Goal: Complete application form: Complete application form

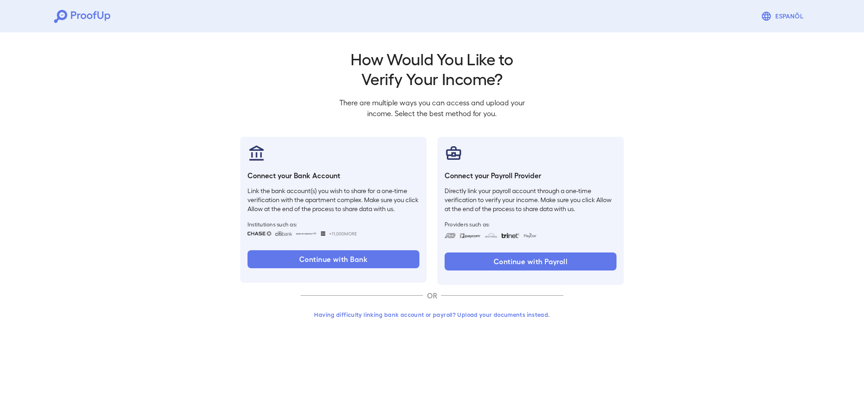
click at [391, 316] on button "Having difficulty linking bank account or payroll? Upload your documents instea…" at bounding box center [432, 314] width 263 height 16
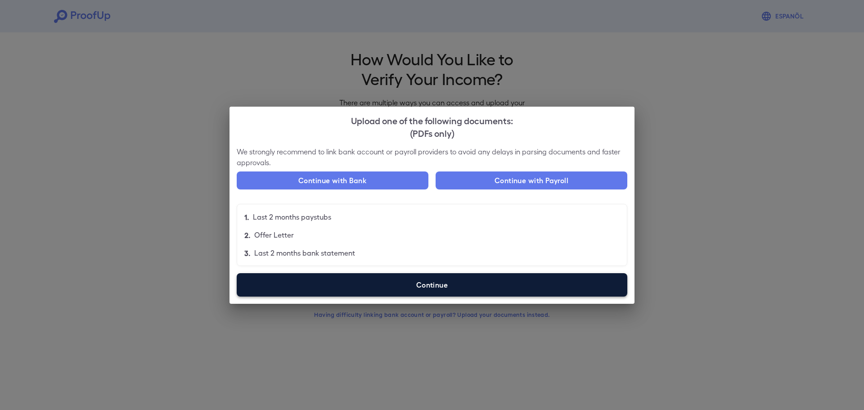
click at [370, 290] on label "Continue" at bounding box center [432, 284] width 391 height 23
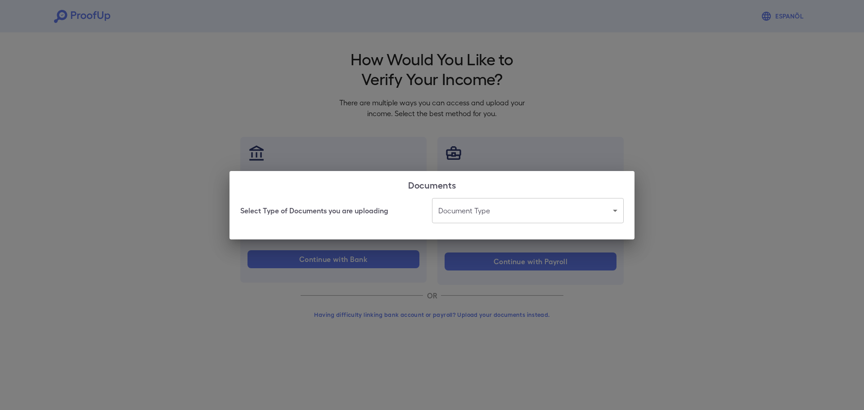
click at [457, 205] on body "Espanõl Go back How Would You Like to Verify Your Income? There are multiple wa…" at bounding box center [432, 172] width 864 height 344
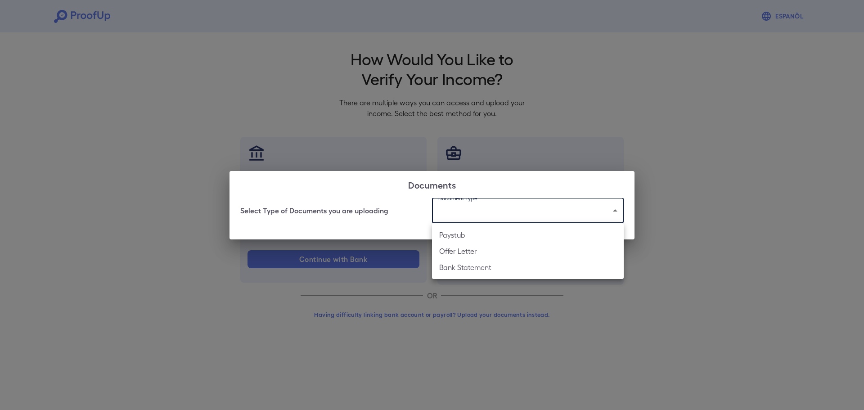
click at [478, 264] on li "Bank Statement" at bounding box center [528, 267] width 192 height 16
type input "**********"
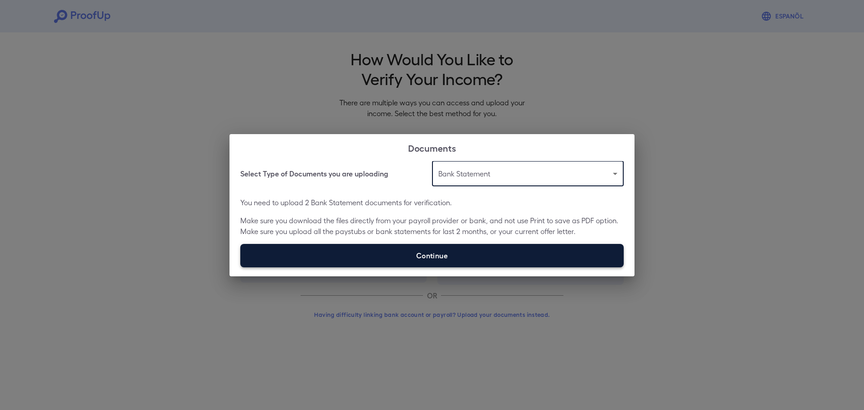
click at [432, 251] on label "Continue" at bounding box center [431, 255] width 383 height 23
click at [241, 267] on input "Continue" at bounding box center [240, 267] width 0 height 0
type input "**********"
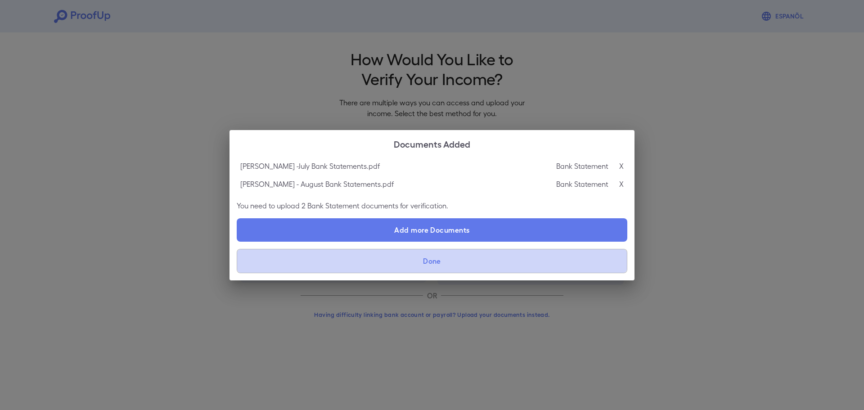
click at [413, 266] on button "Done" at bounding box center [432, 261] width 391 height 24
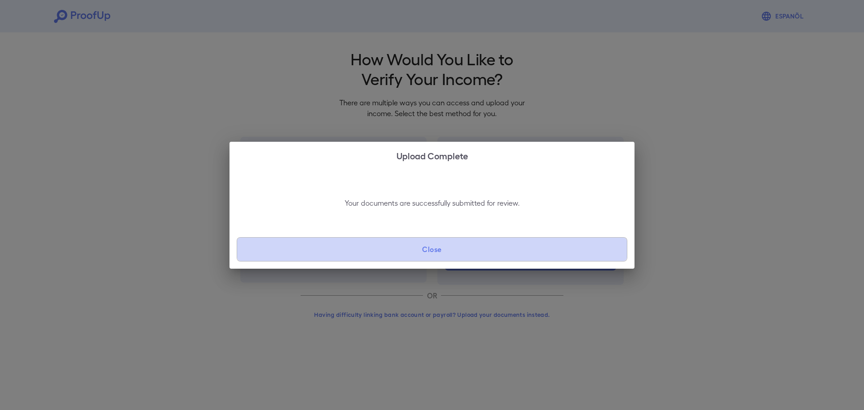
click at [443, 249] on button "Close" at bounding box center [432, 249] width 391 height 24
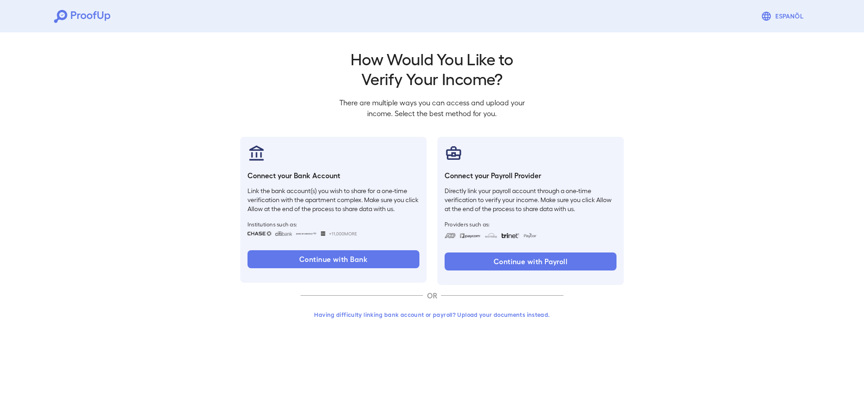
drag, startPoint x: 71, startPoint y: 35, endPoint x: 67, endPoint y: 22, distance: 13.4
click at [71, 33] on div "Go back How Would You Like to Verify Your Income? There are multiple ways you c…" at bounding box center [432, 186] width 864 height 315
click at [65, 24] on div "Espanõl" at bounding box center [432, 16] width 864 height 32
click at [56, 20] on icon at bounding box center [60, 16] width 13 height 13
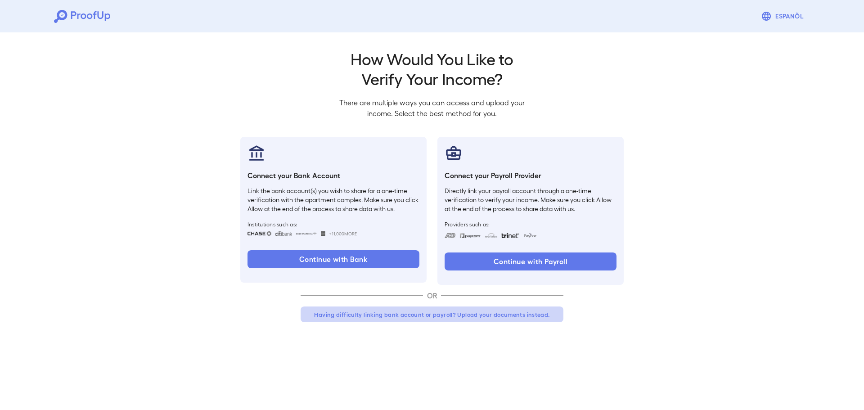
click at [373, 311] on button "Having difficulty linking bank account or payroll? Upload your documents instea…" at bounding box center [432, 314] width 263 height 16
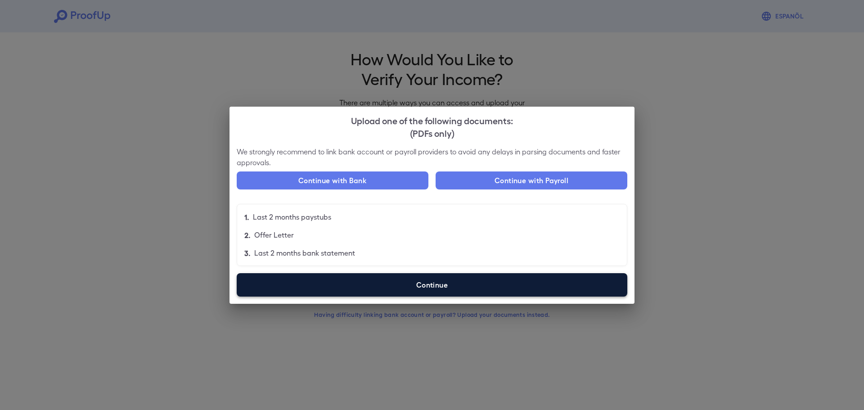
click at [357, 281] on label "Continue" at bounding box center [432, 284] width 391 height 23
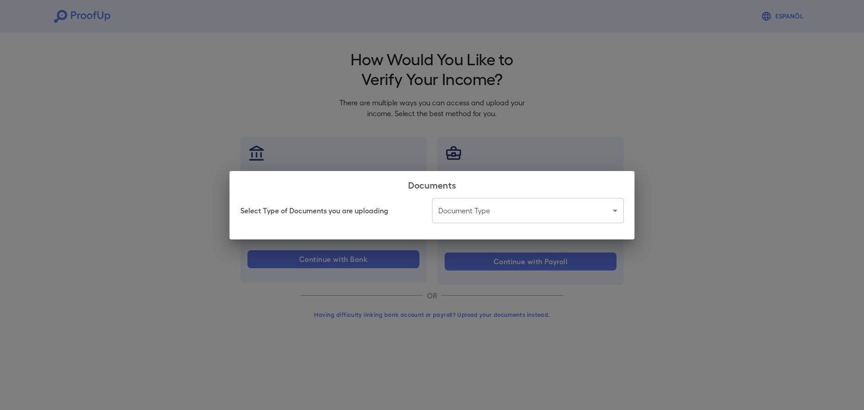
click at [477, 216] on body "Espanõl Go back How Would You Like to Verify Your Income? There are multiple wa…" at bounding box center [432, 172] width 864 height 344
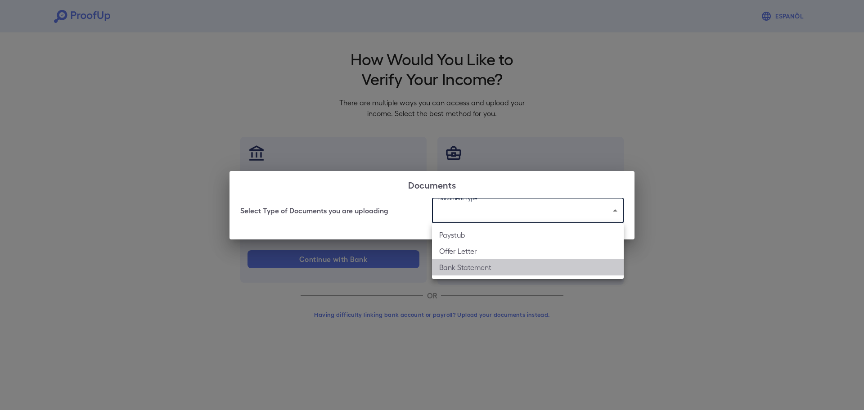
click at [501, 261] on li "Bank Statement" at bounding box center [528, 267] width 192 height 16
type input "**********"
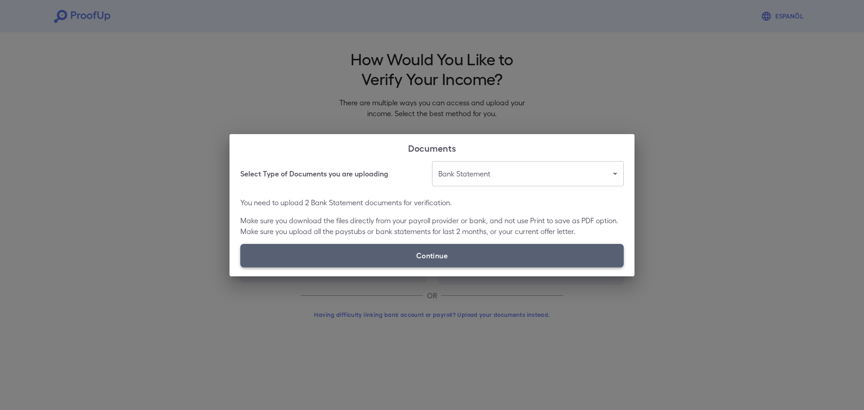
click at [382, 251] on label "Continue" at bounding box center [431, 255] width 383 height 23
click at [241, 267] on input "Continue" at bounding box center [240, 267] width 0 height 0
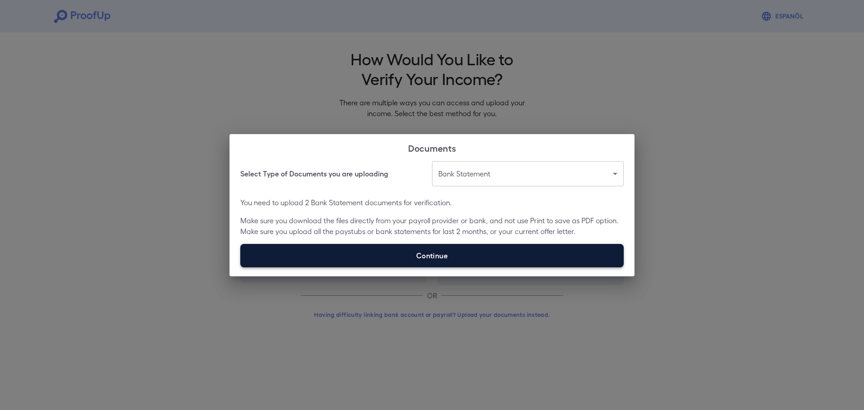
type input "**********"
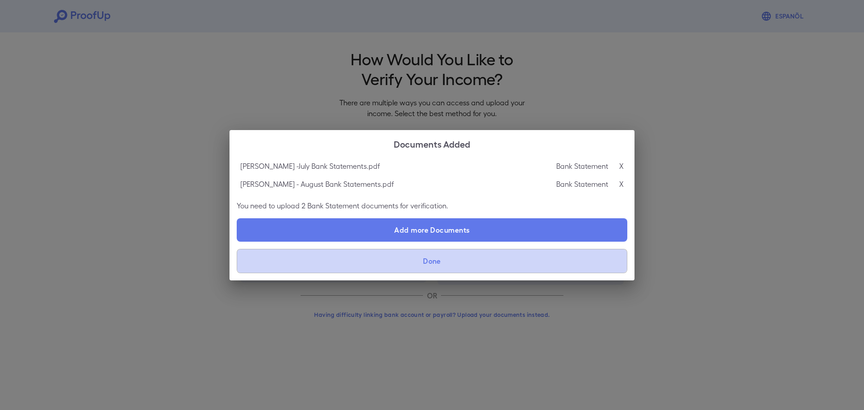
click at [432, 260] on button "Done" at bounding box center [432, 261] width 391 height 24
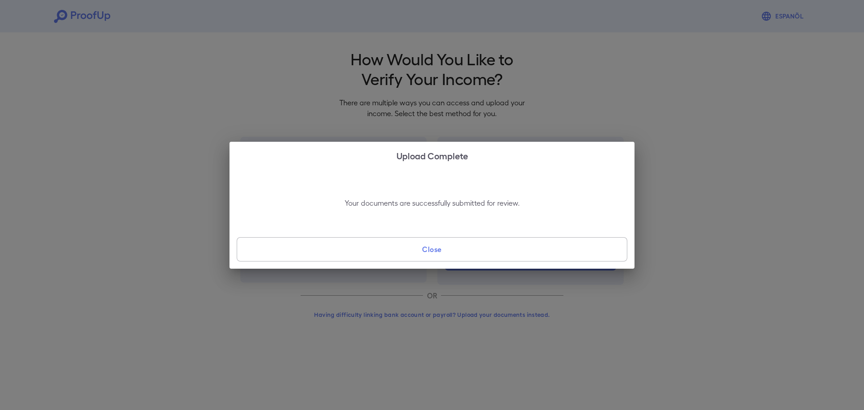
click at [504, 242] on button "Close" at bounding box center [432, 249] width 391 height 24
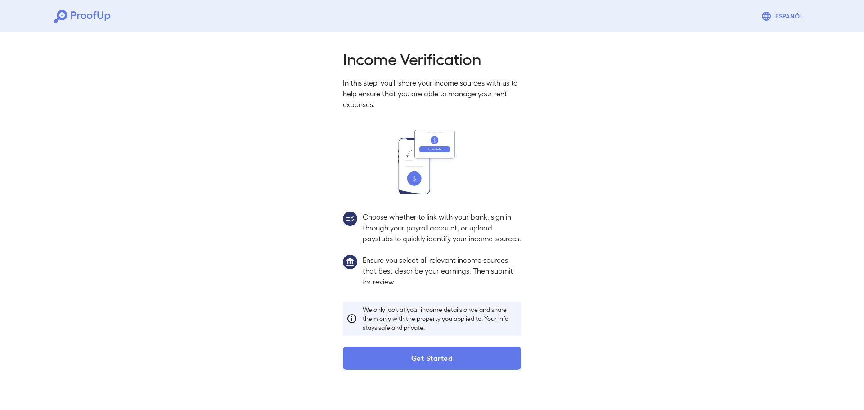
click at [411, 353] on div "Income Verification In this step, you'll share your income sources with us to h…" at bounding box center [432, 209] width 200 height 321
click at [411, 370] on button "Get Started" at bounding box center [432, 358] width 178 height 23
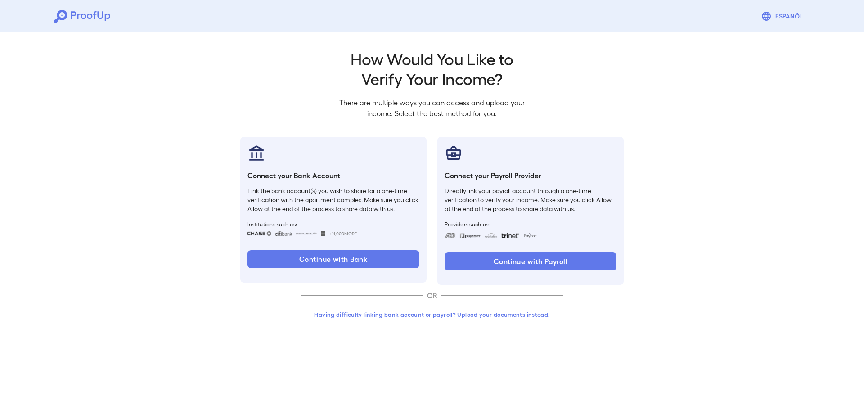
click at [75, 14] on icon at bounding box center [73, 15] width 5 height 8
